Goal: Task Accomplishment & Management: Manage account settings

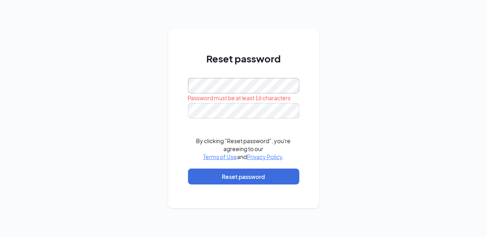
click at [146, 87] on div "Reset password Password must be at least 16 characters By clicking "Reset passw…" at bounding box center [243, 118] width 487 height 237
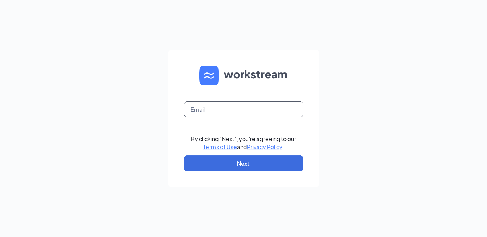
click at [244, 110] on input "text" at bounding box center [243, 109] width 119 height 16
